Goal: Transaction & Acquisition: Purchase product/service

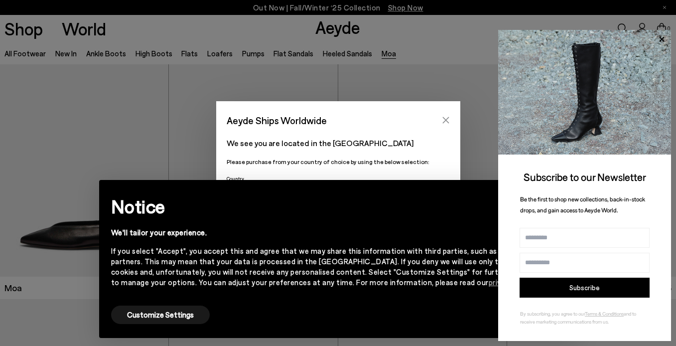
click at [441, 123] on button "Close" at bounding box center [446, 120] width 15 height 15
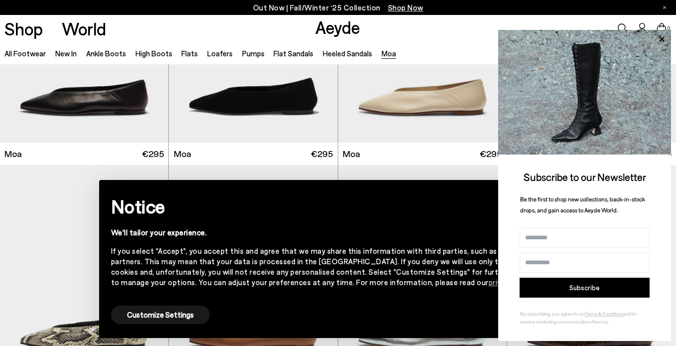
scroll to position [160, 0]
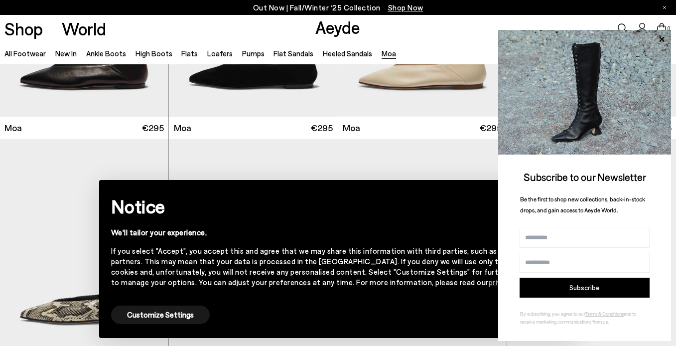
click at [401, 234] on div "We'll tailor your experience." at bounding box center [330, 232] width 439 height 10
click at [663, 36] on icon at bounding box center [662, 39] width 13 height 13
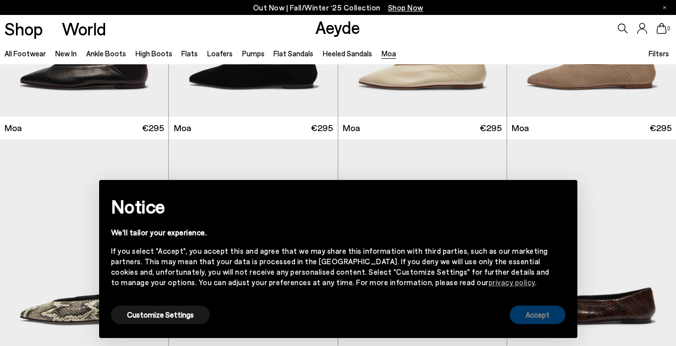
click at [529, 316] on button "Accept" at bounding box center [538, 315] width 56 height 18
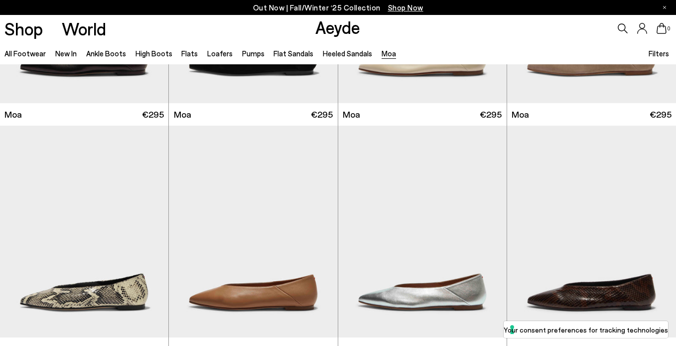
scroll to position [0, 0]
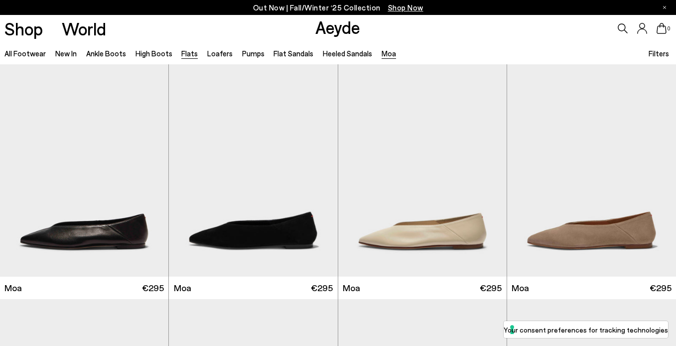
click at [192, 58] on link "Flats" at bounding box center [189, 53] width 16 height 9
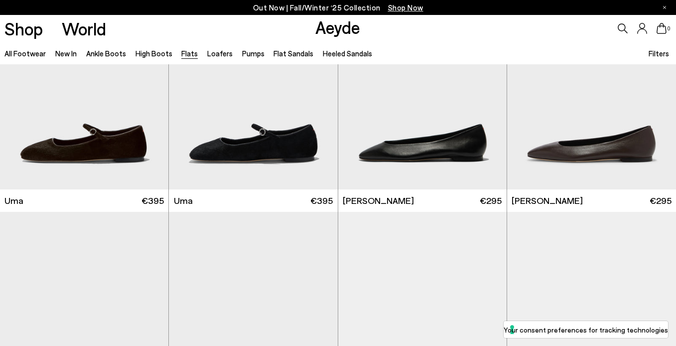
scroll to position [84, 0]
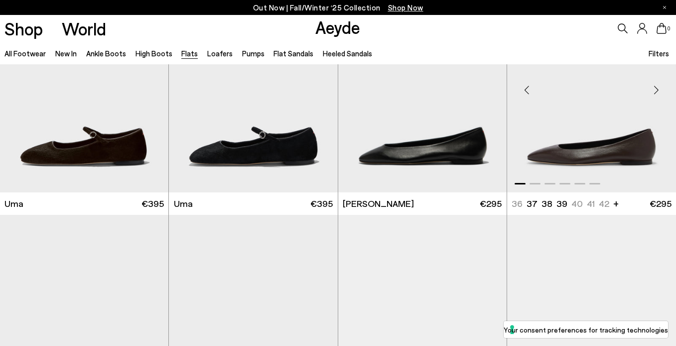
click at [658, 90] on div "Next slide" at bounding box center [657, 90] width 30 height 30
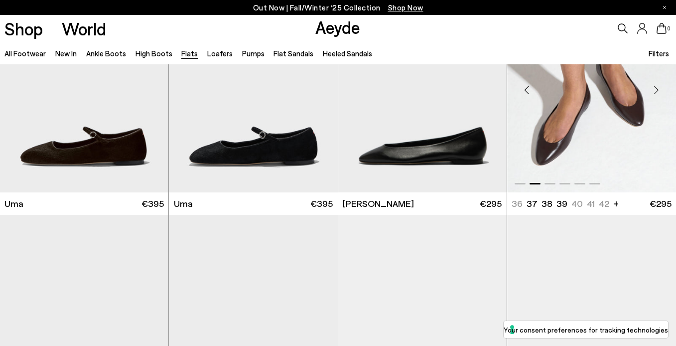
click at [658, 90] on div "Next slide" at bounding box center [657, 90] width 30 height 30
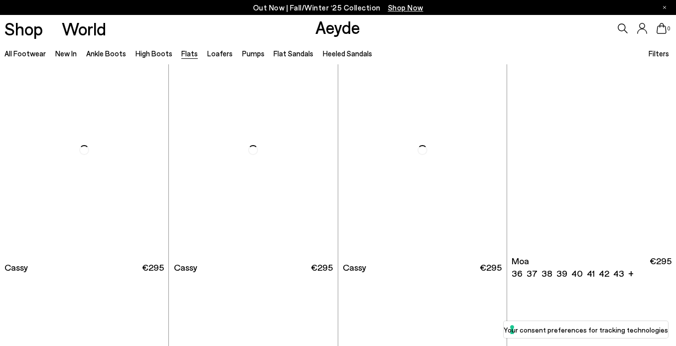
scroll to position [1428, 0]
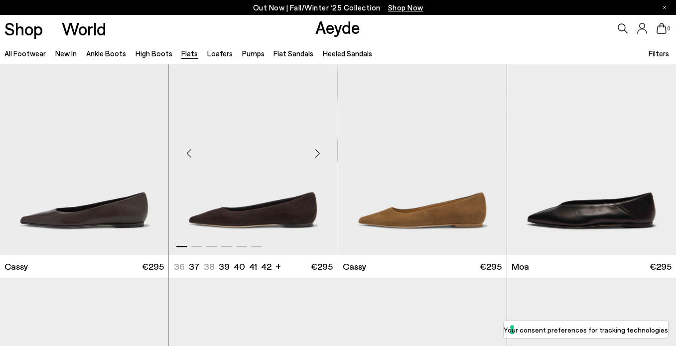
click at [319, 150] on div "Next slide" at bounding box center [318, 153] width 30 height 30
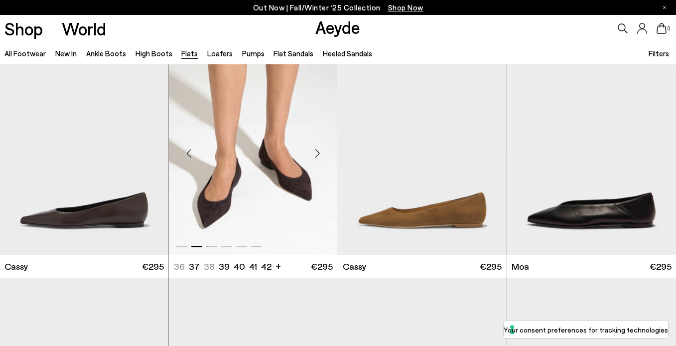
click at [319, 150] on div "Next slide" at bounding box center [318, 153] width 30 height 30
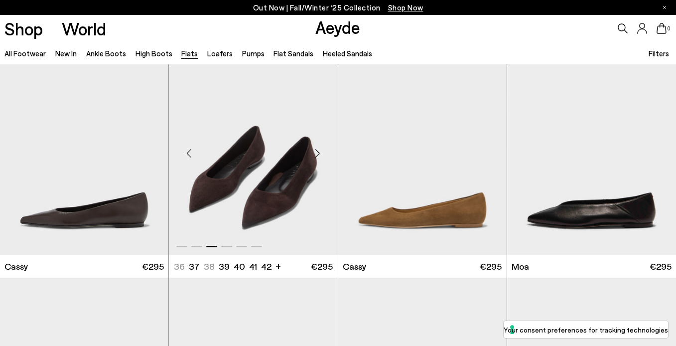
click at [187, 149] on div "Previous slide" at bounding box center [189, 153] width 30 height 30
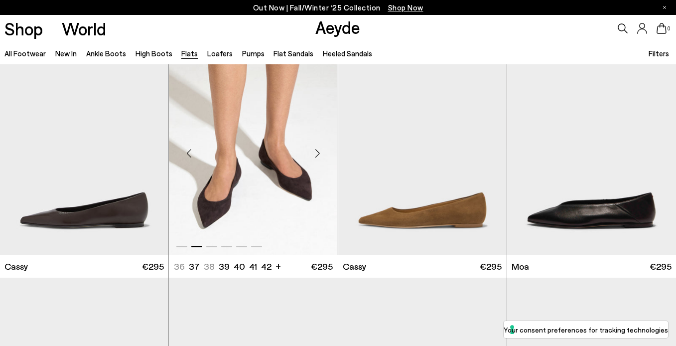
click at [321, 150] on div "Next slide" at bounding box center [318, 153] width 30 height 30
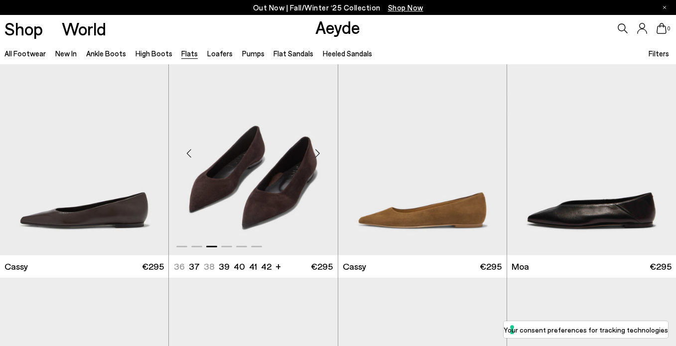
click at [321, 150] on div "Next slide" at bounding box center [318, 153] width 30 height 30
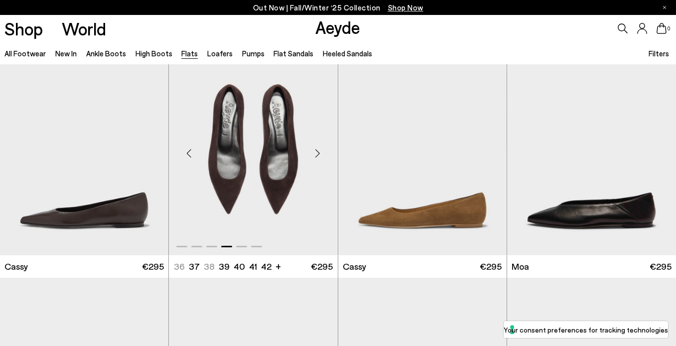
click at [321, 150] on div "Next slide" at bounding box center [318, 153] width 30 height 30
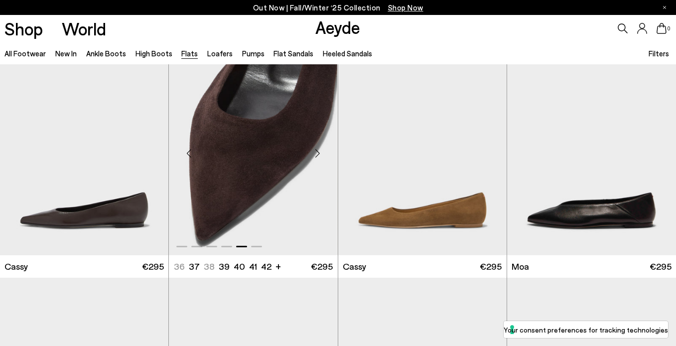
click at [321, 150] on div "Next slide" at bounding box center [318, 153] width 30 height 30
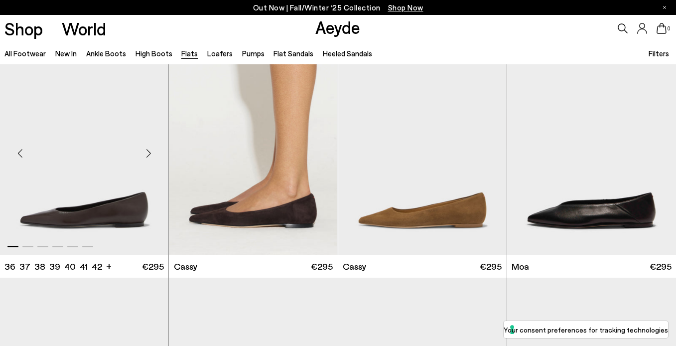
click at [151, 155] on div "Next slide" at bounding box center [149, 153] width 30 height 30
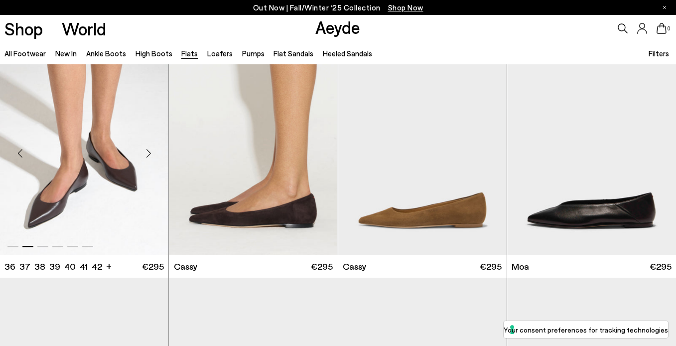
click at [151, 155] on div "Next slide" at bounding box center [149, 153] width 30 height 30
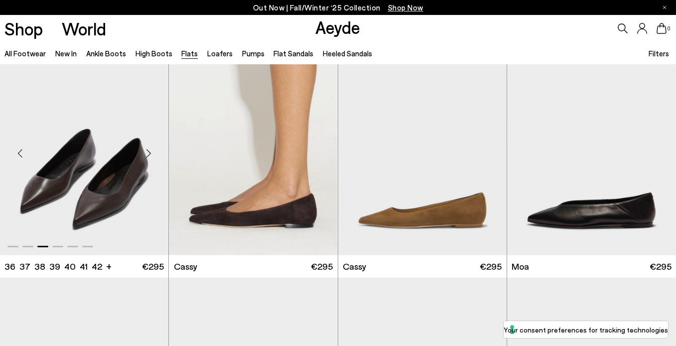
click at [151, 155] on div "Next slide" at bounding box center [149, 153] width 30 height 30
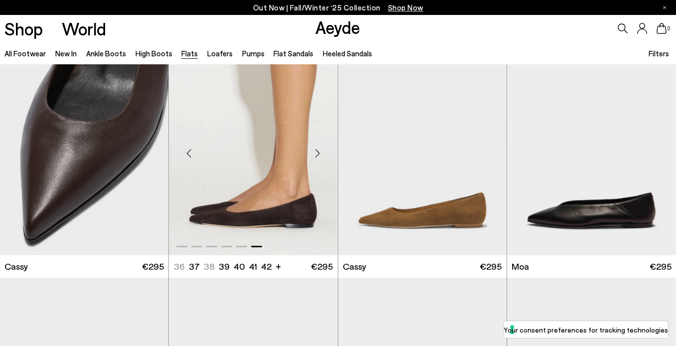
click at [246, 155] on img "6 / 6" at bounding box center [253, 149] width 168 height 212
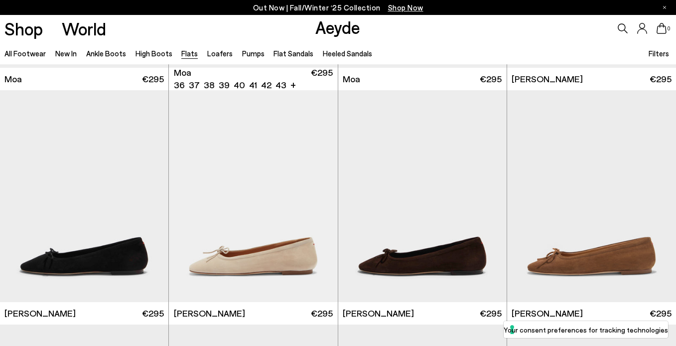
scroll to position [2125, 0]
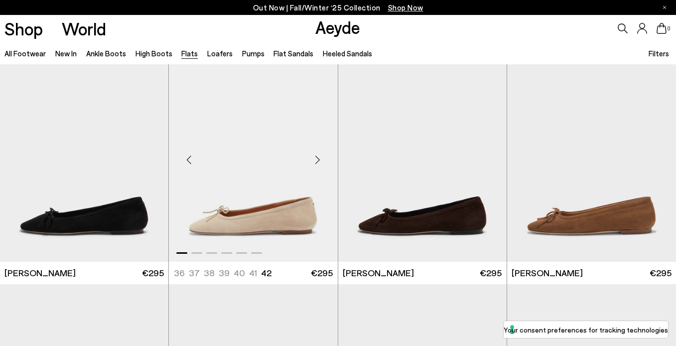
click at [320, 161] on div "Next slide" at bounding box center [318, 160] width 30 height 30
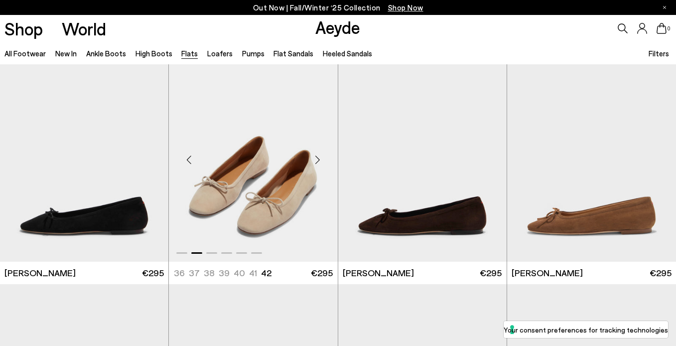
click at [320, 161] on div "Next slide" at bounding box center [318, 160] width 30 height 30
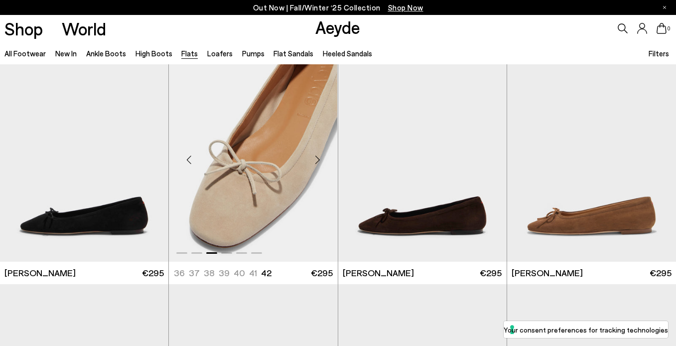
click at [320, 161] on div "Next slide" at bounding box center [318, 160] width 30 height 30
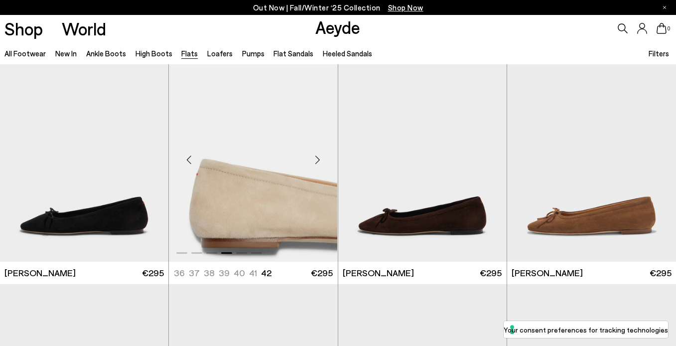
click at [320, 161] on div "Next slide" at bounding box center [318, 160] width 30 height 30
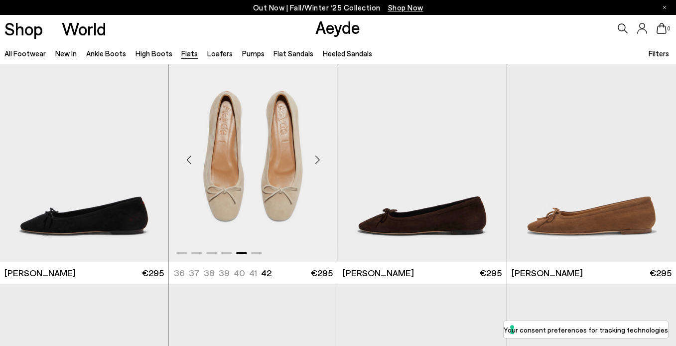
click at [320, 161] on div "Next slide" at bounding box center [318, 160] width 30 height 30
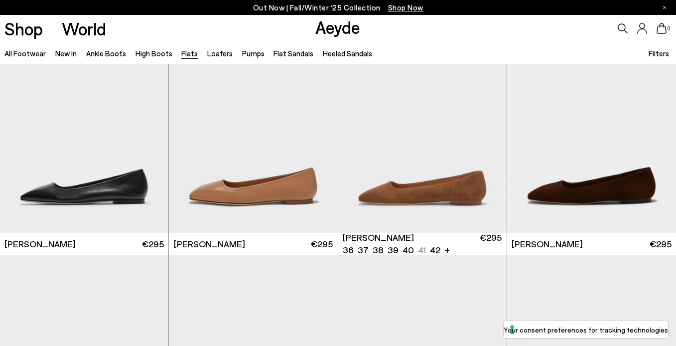
scroll to position [3093, 0]
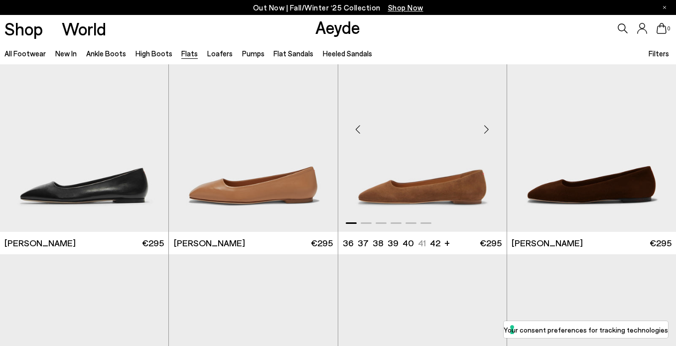
click at [489, 127] on div "Next slide" at bounding box center [487, 130] width 30 height 30
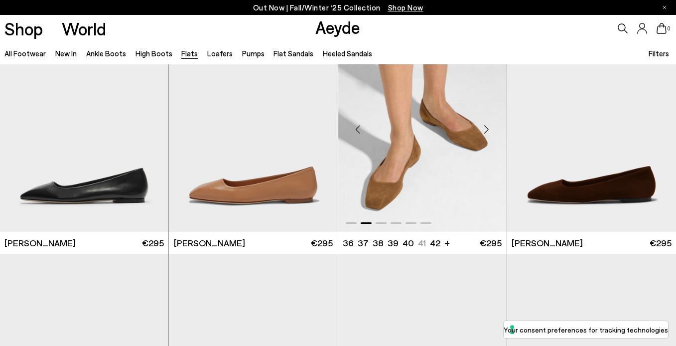
click at [489, 127] on div "Next slide" at bounding box center [487, 130] width 30 height 30
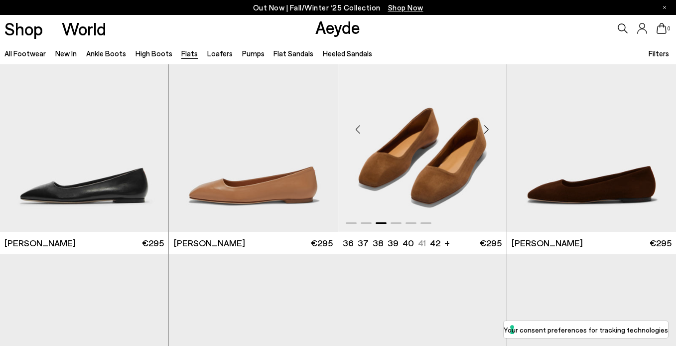
click at [489, 127] on div "Next slide" at bounding box center [487, 130] width 30 height 30
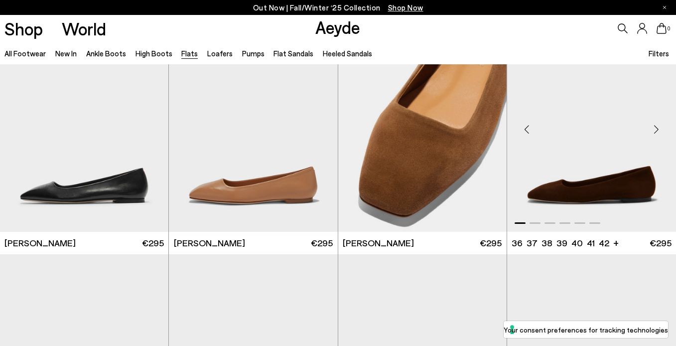
click at [656, 126] on div "Next slide" at bounding box center [657, 130] width 30 height 30
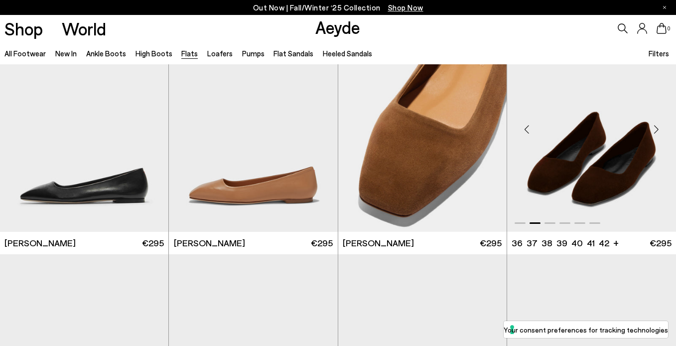
click at [656, 126] on div "Next slide" at bounding box center [657, 130] width 30 height 30
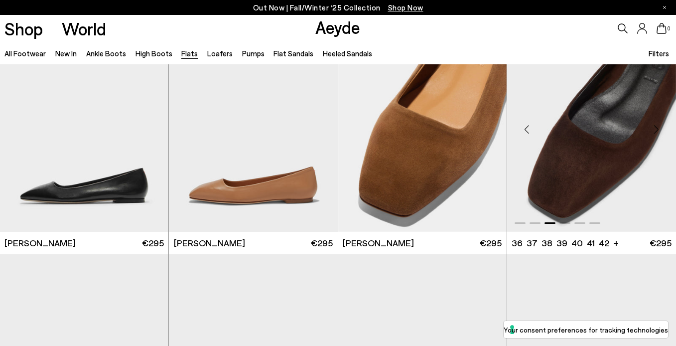
click at [656, 126] on div "Next slide" at bounding box center [657, 130] width 30 height 30
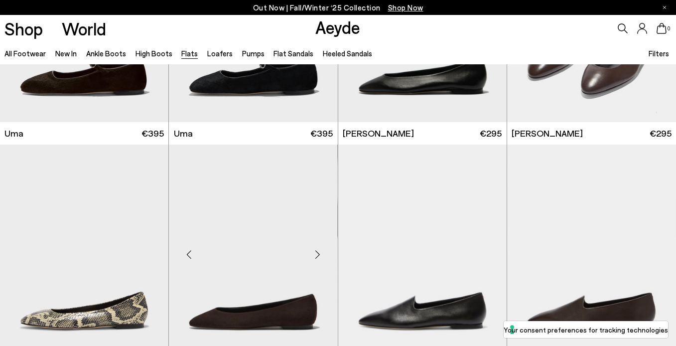
scroll to position [222, 0]
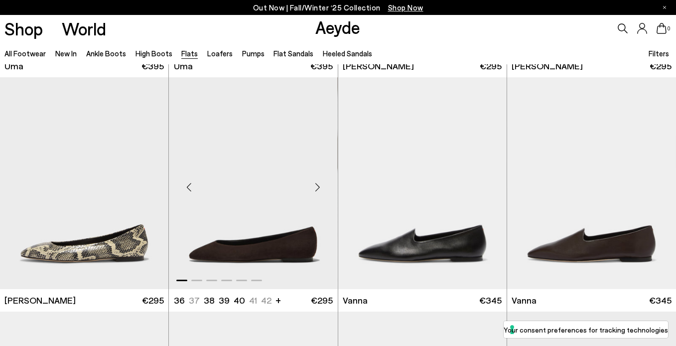
click at [189, 211] on img "1 / 6" at bounding box center [253, 183] width 168 height 212
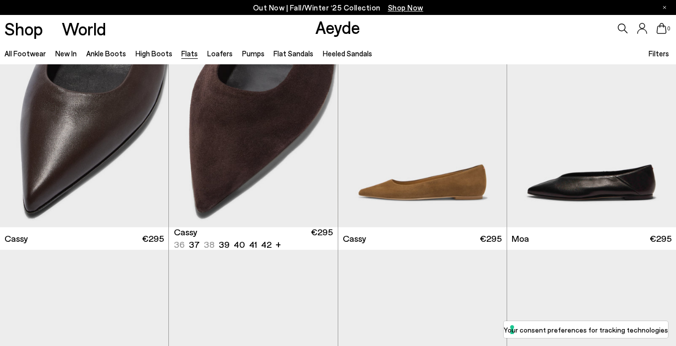
scroll to position [1457, 0]
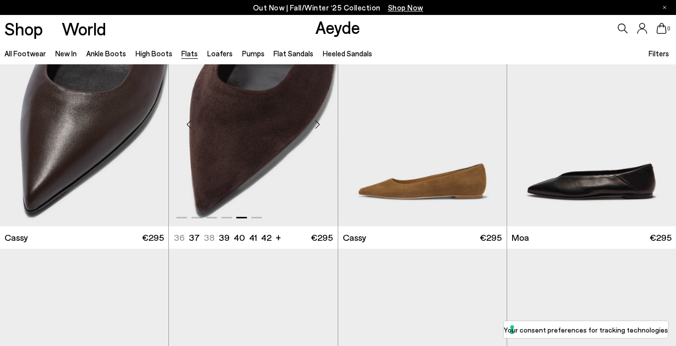
click at [231, 152] on img "5 / 6" at bounding box center [253, 120] width 168 height 212
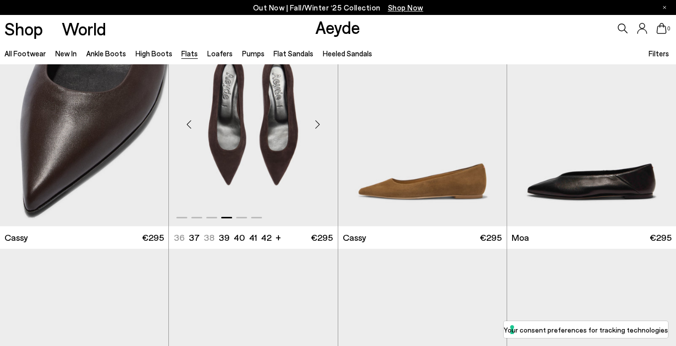
click at [231, 152] on img "4 / 6" at bounding box center [253, 120] width 168 height 212
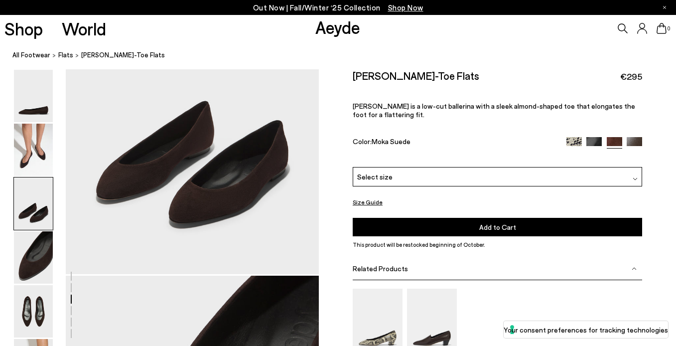
scroll to position [808, 0]
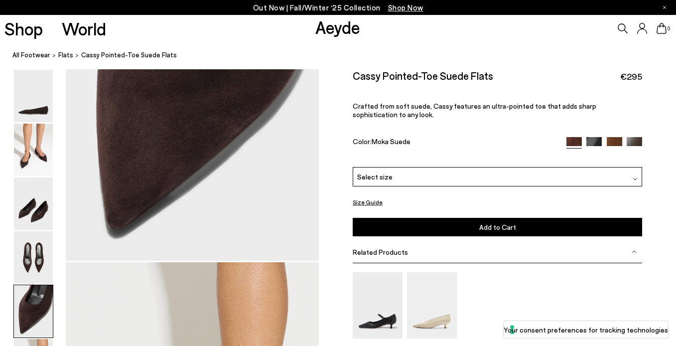
scroll to position [1384, 0]
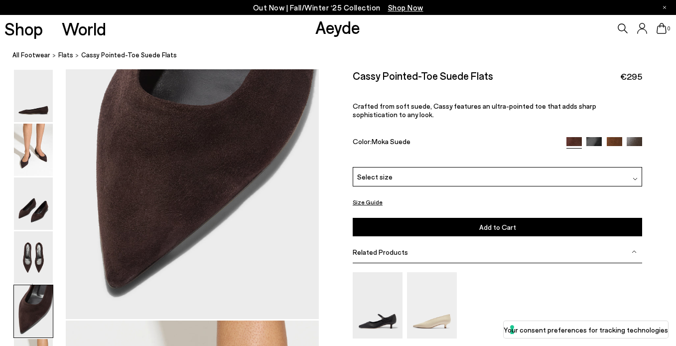
click at [597, 141] on img at bounding box center [594, 144] width 15 height 15
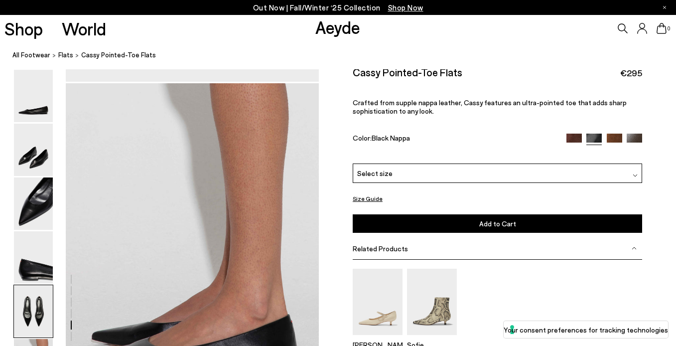
scroll to position [1247, 0]
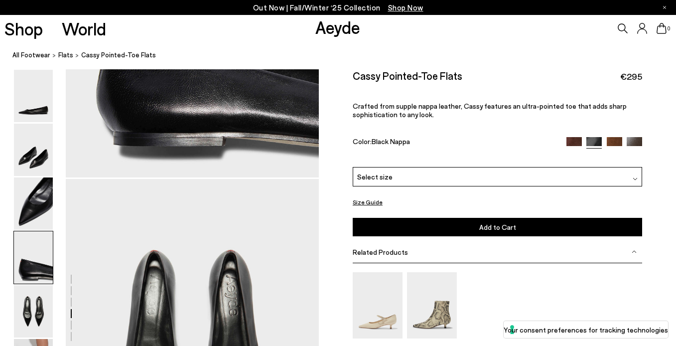
click at [614, 148] on div at bounding box center [605, 142] width 76 height 11
click at [617, 143] on img at bounding box center [614, 144] width 15 height 15
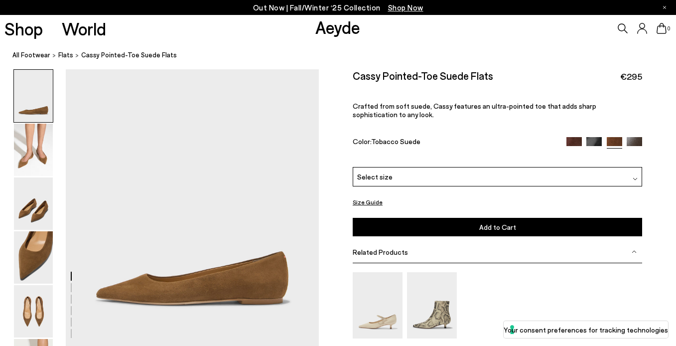
click at [634, 143] on img at bounding box center [634, 144] width 15 height 15
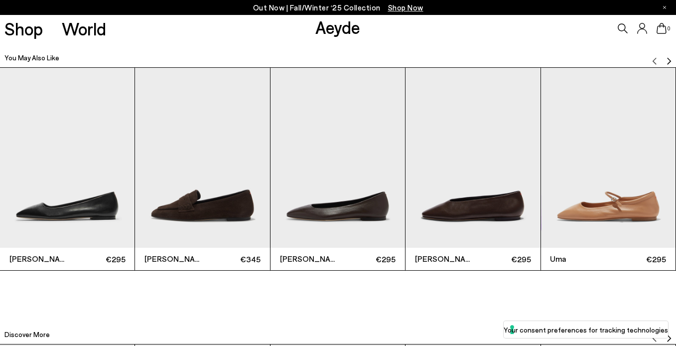
scroll to position [2084, 0]
